Goal: Find specific page/section: Find specific page/section

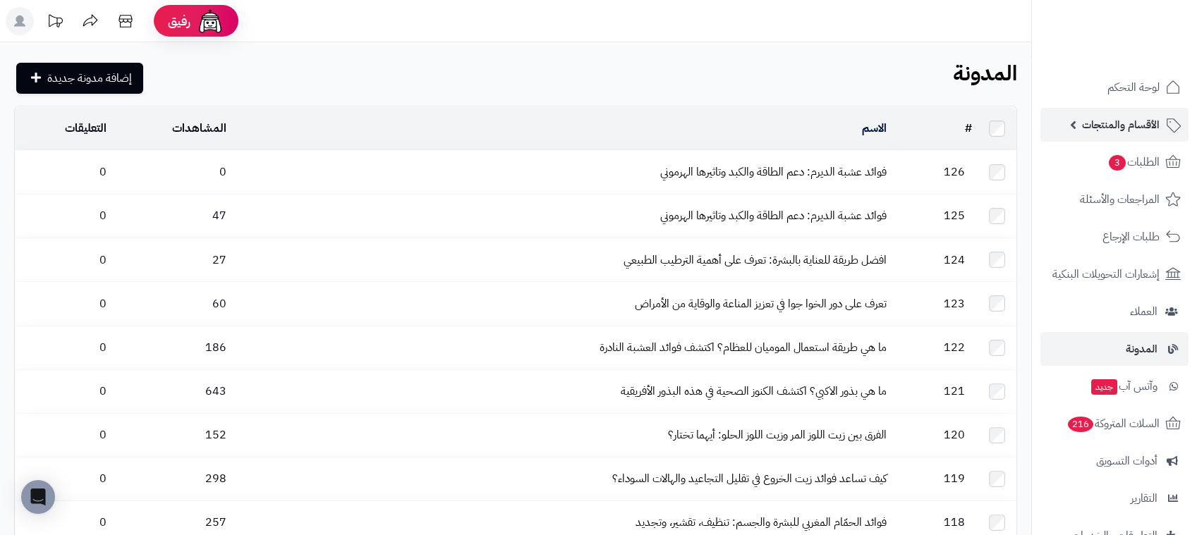
click at [1118, 121] on span "الأقسام والمنتجات" at bounding box center [1121, 125] width 78 height 20
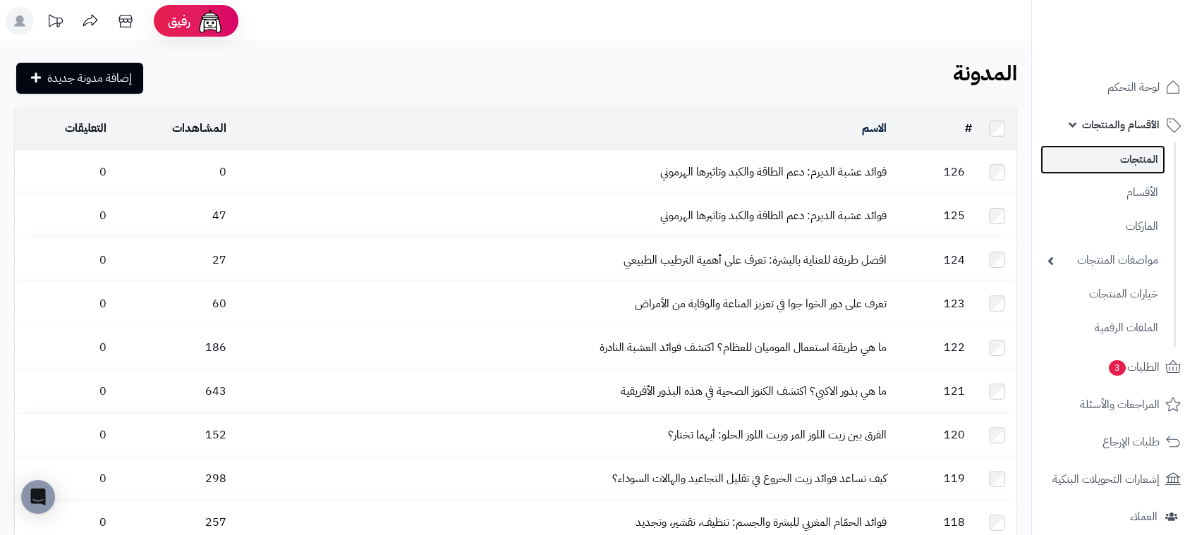
click at [1133, 162] on link "المنتجات" at bounding box center [1102, 159] width 125 height 29
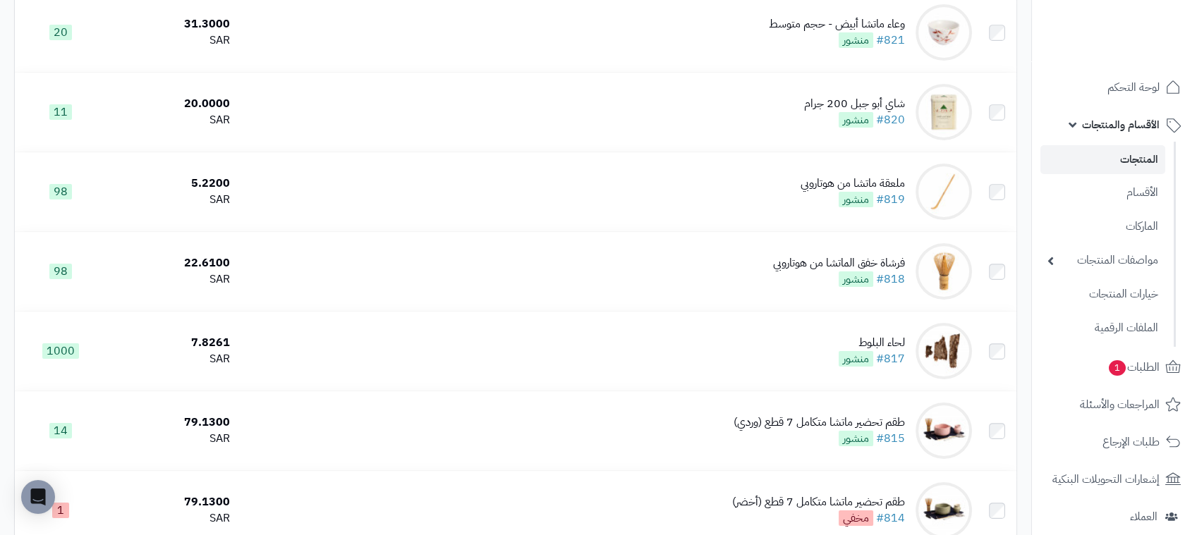
scroll to position [712, 0]
